Goal: Transaction & Acquisition: Purchase product/service

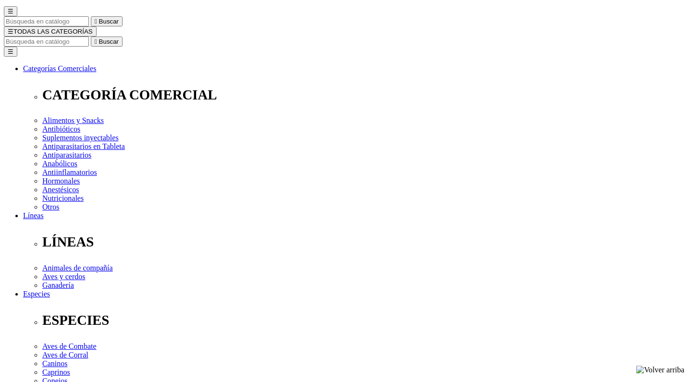
scroll to position [134, 0]
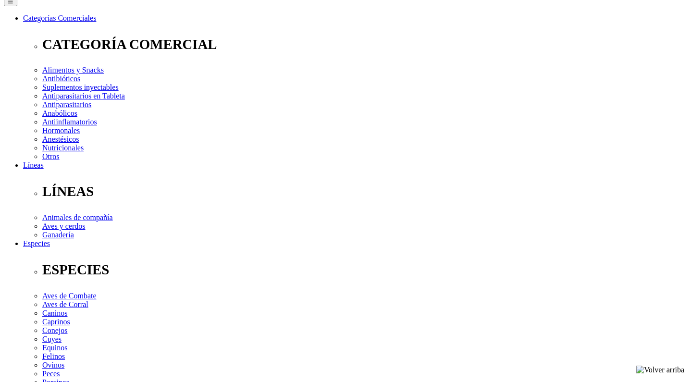
select select "183"
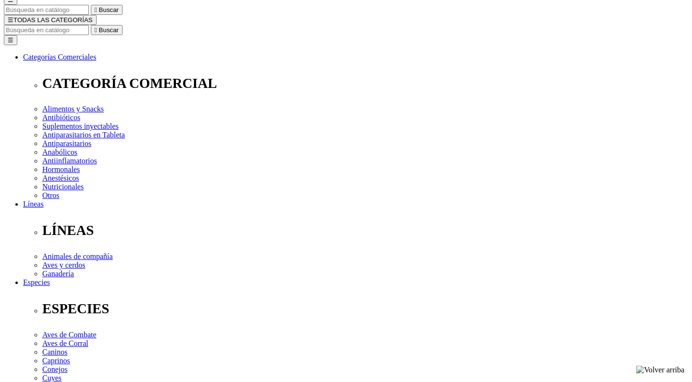
scroll to position [95, 0]
select select "321"
select select "183"
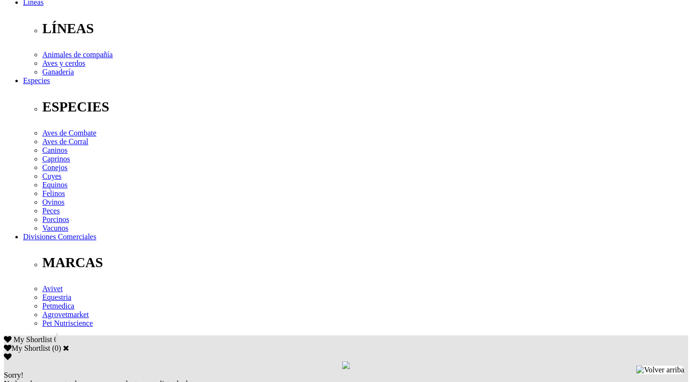
scroll to position [294, 0]
